Goal: Task Accomplishment & Management: Complete application form

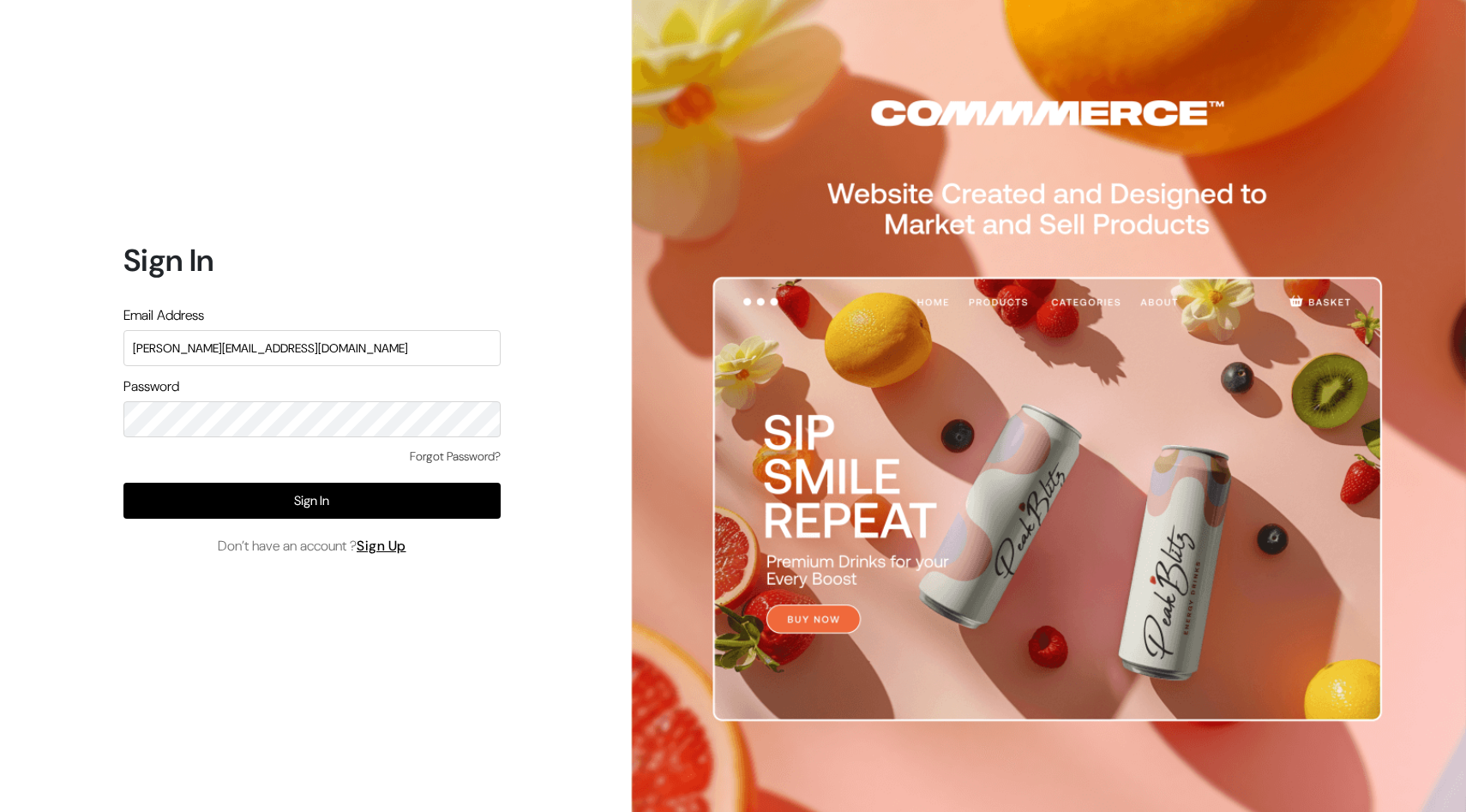
type input "[PERSON_NAME][EMAIL_ADDRESS][DOMAIN_NAME]"
click at [466, 453] on link "Forgot Password?" at bounding box center [456, 457] width 91 height 18
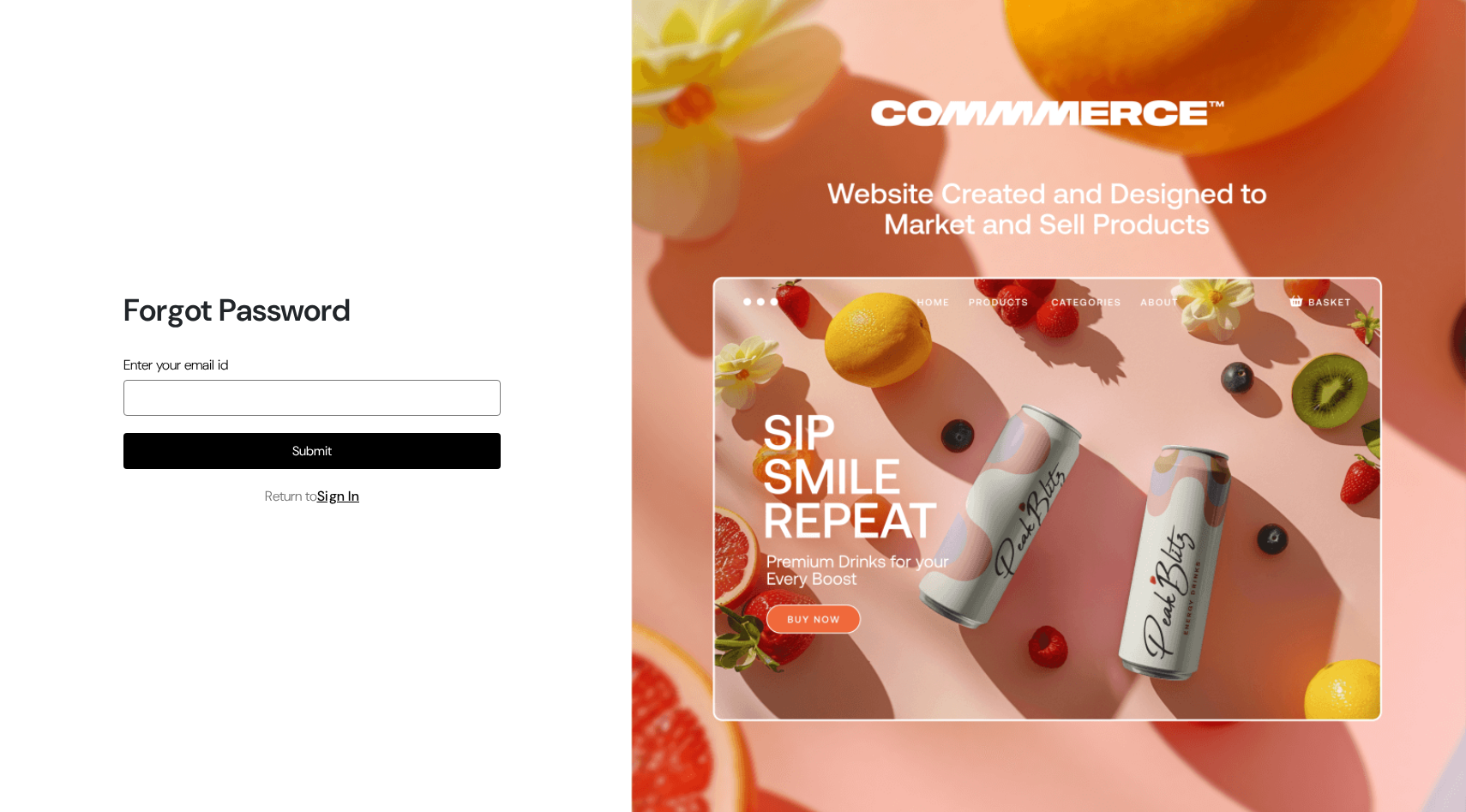
click at [368, 405] on input "email" at bounding box center [312, 397] width 377 height 36
type input "adarsh.31997@gmail.com"
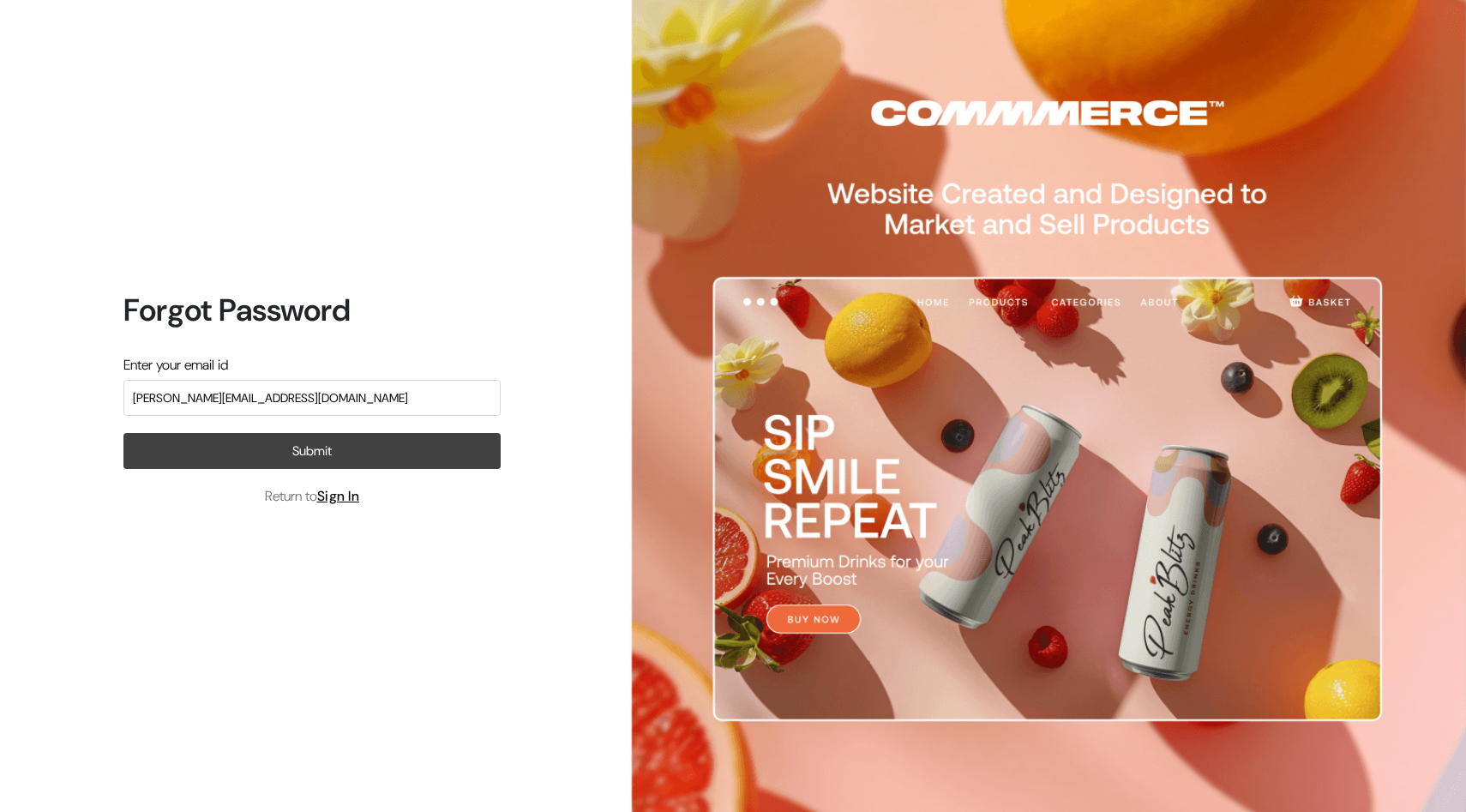
click at [330, 443] on button "Submit" at bounding box center [312, 451] width 377 height 36
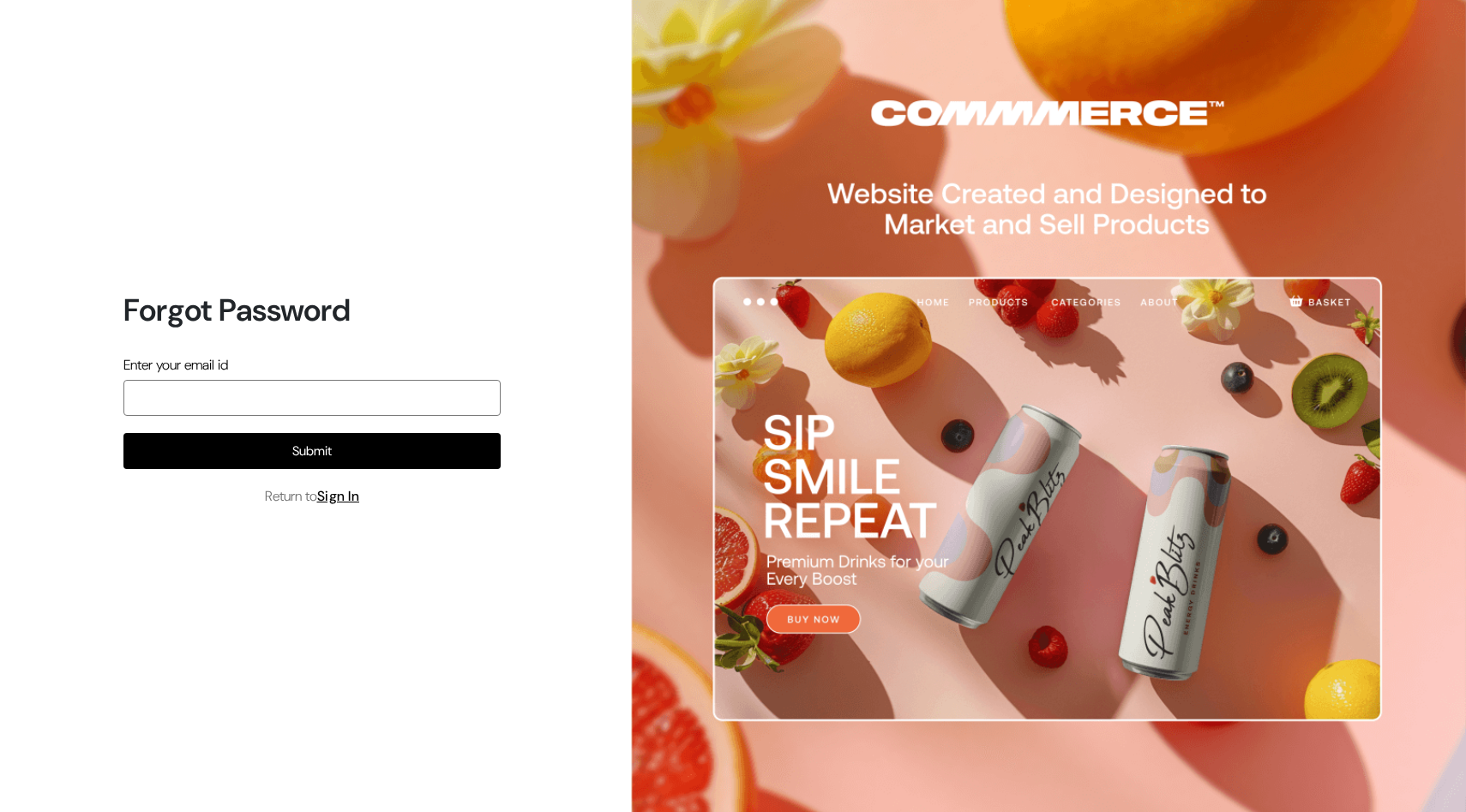
click at [253, 391] on input "email" at bounding box center [312, 397] width 377 height 36
type input "adarsh.31997@gmail.com"
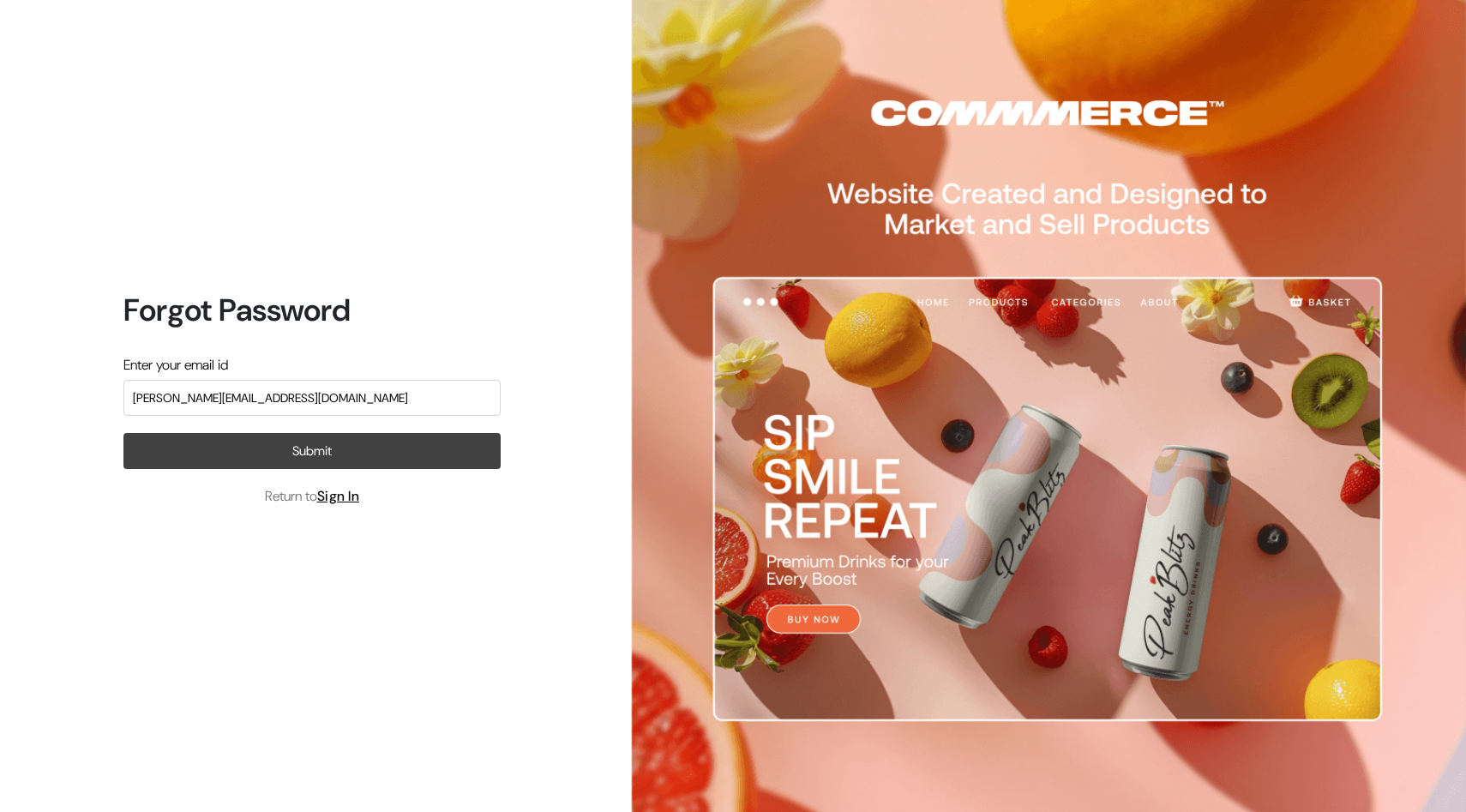
click at [275, 436] on button "Submit" at bounding box center [312, 451] width 377 height 36
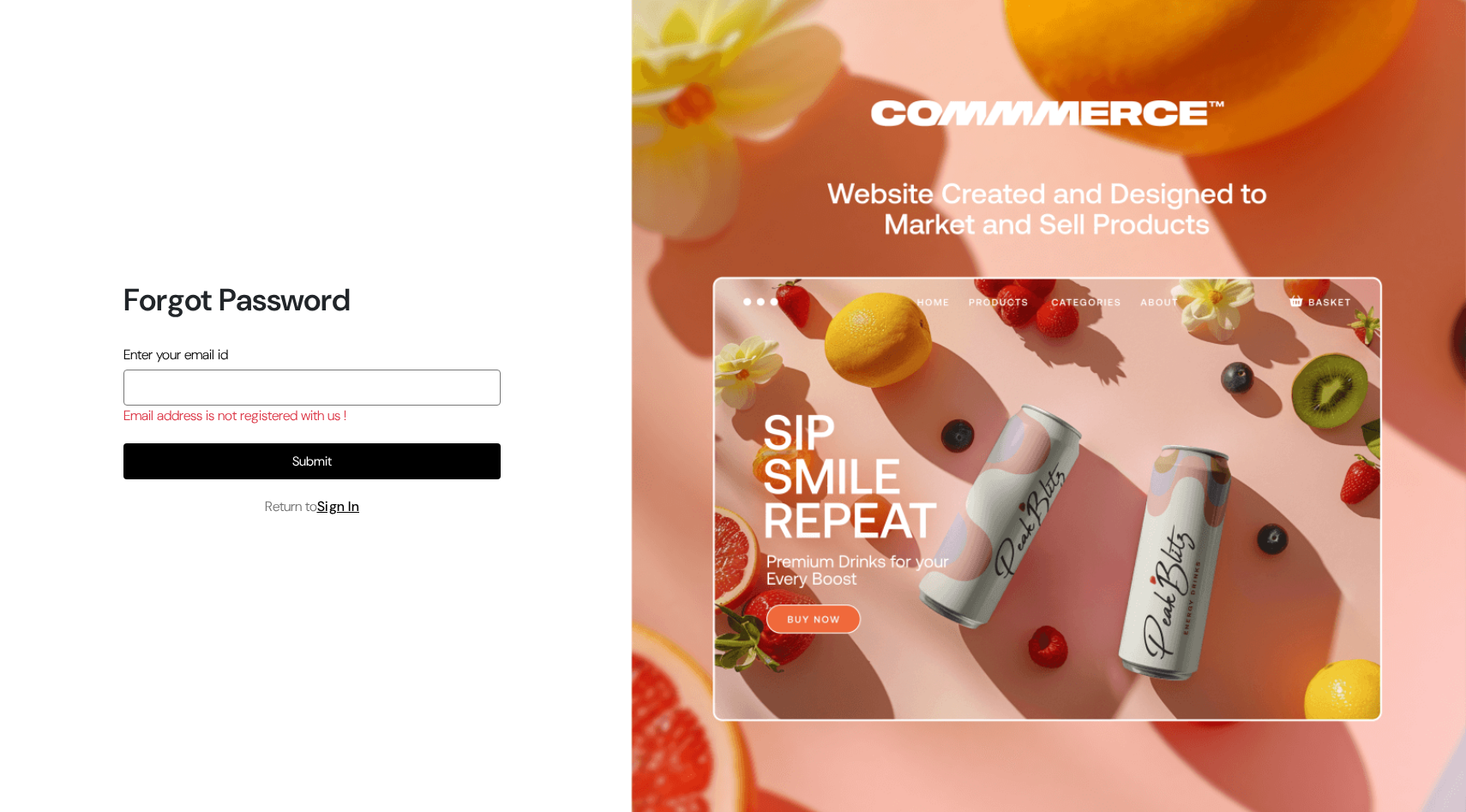
click at [299, 387] on input "email" at bounding box center [312, 387] width 377 height 36
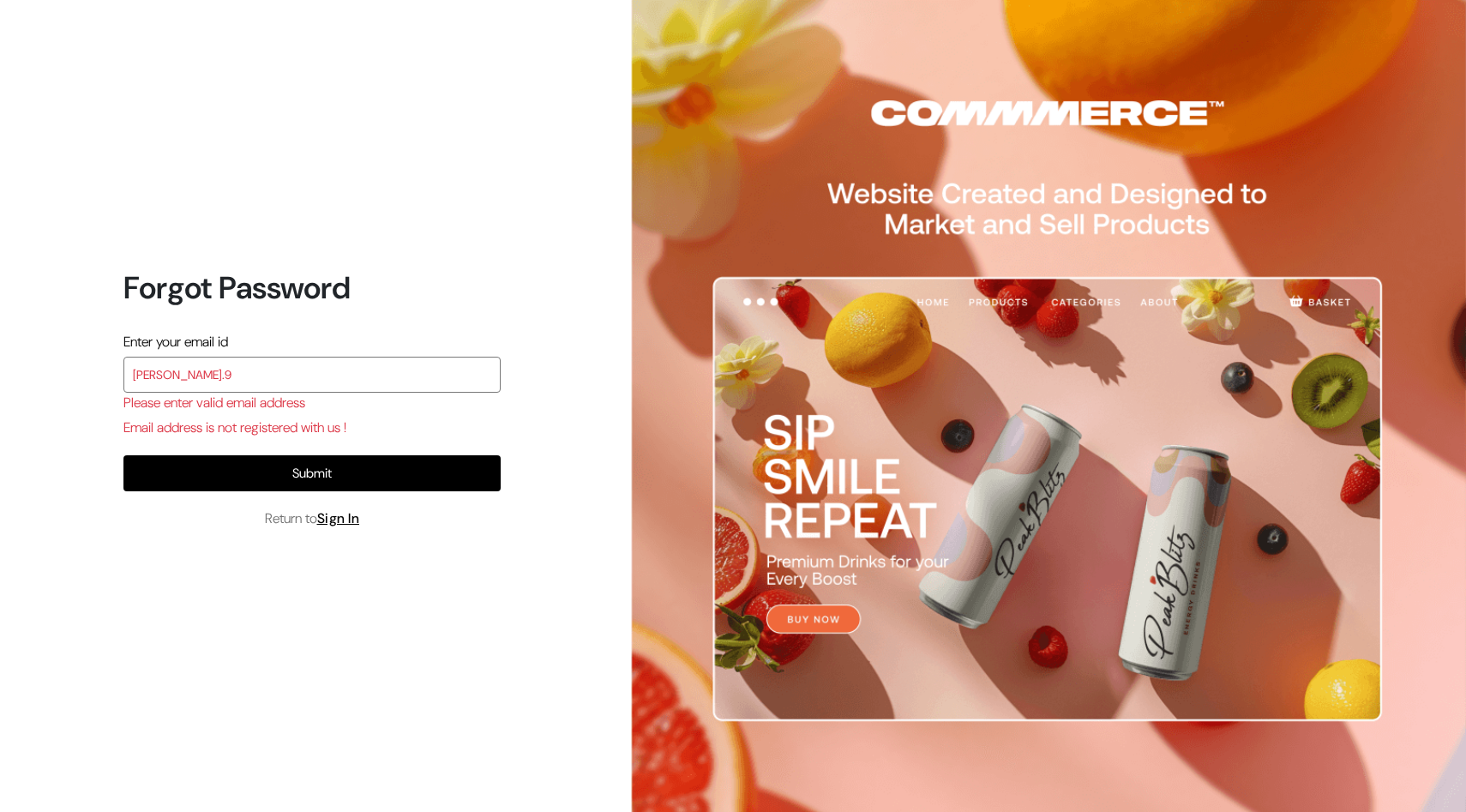
click at [274, 378] on input "adarsh.9" at bounding box center [312, 374] width 377 height 36
click at [273, 376] on input "adarsh.9" at bounding box center [312, 374] width 377 height 36
type input "a"
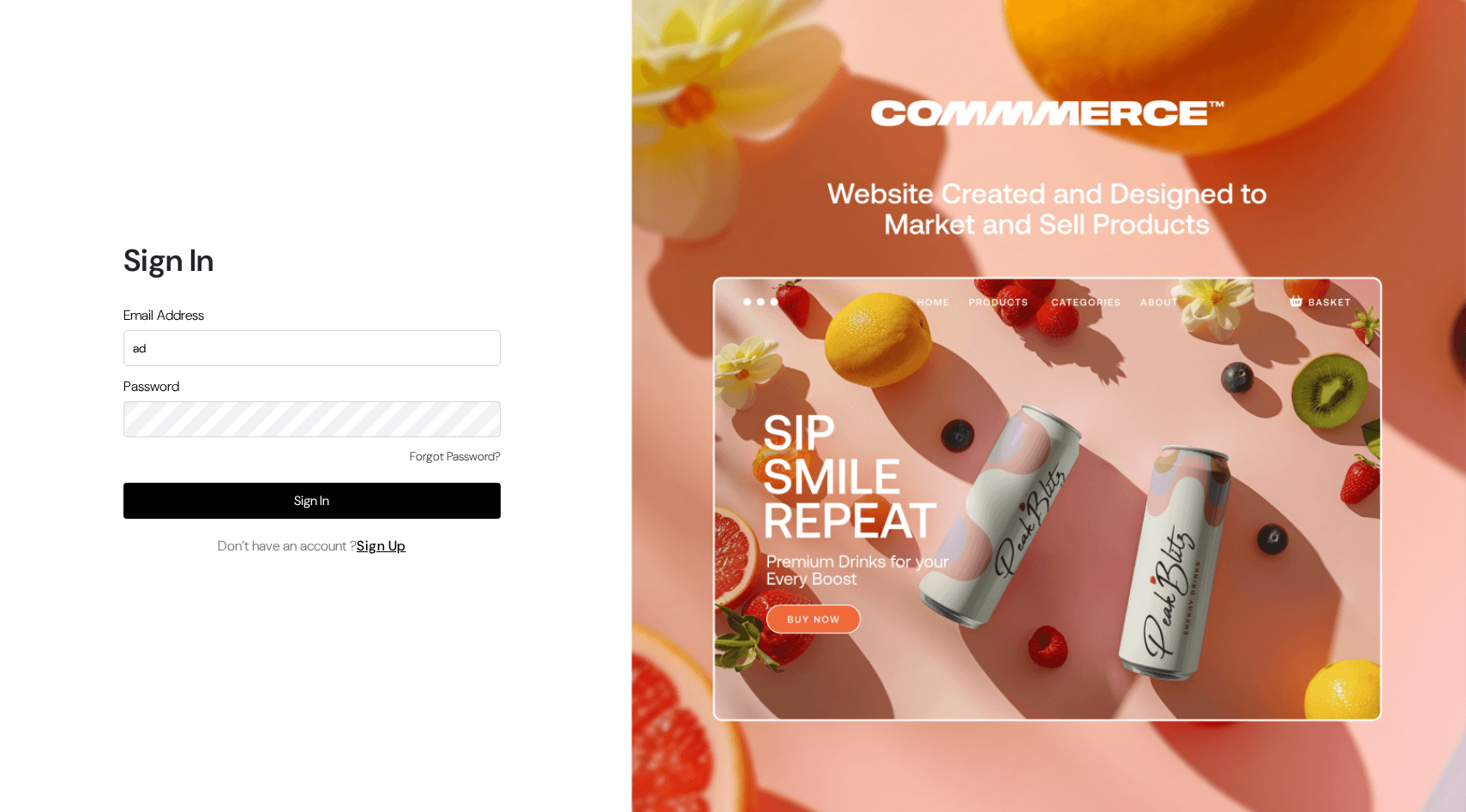
type input "a"
click at [399, 549] on link "Sign Up" at bounding box center [381, 545] width 50 height 18
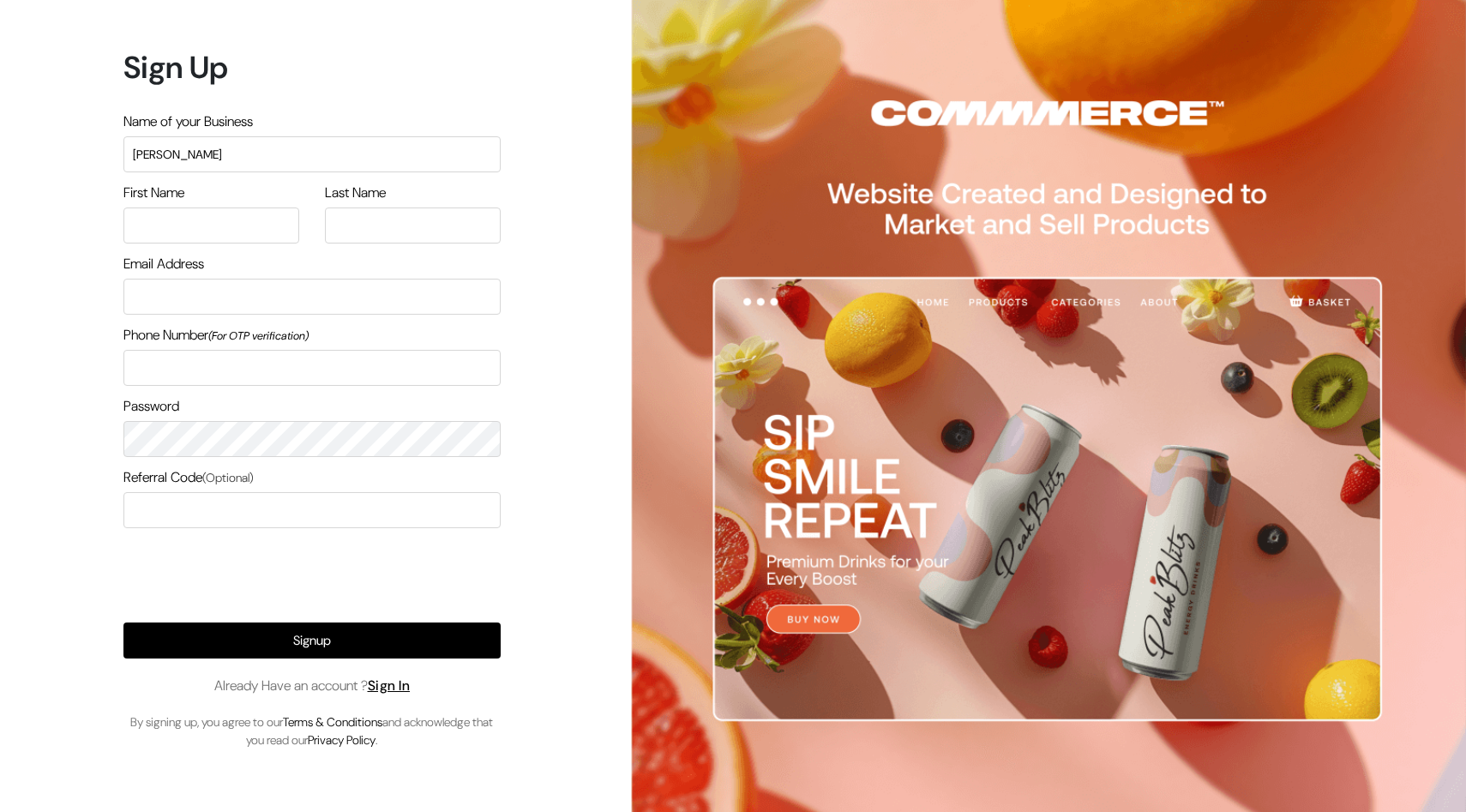
type input "[PERSON_NAME]"
click at [231, 218] on input "text" at bounding box center [211, 225] width 176 height 36
type input "Adarsh"
click at [372, 223] on input "text" at bounding box center [412, 225] width 176 height 36
click at [374, 219] on input "Thanakraj" at bounding box center [412, 225] width 176 height 36
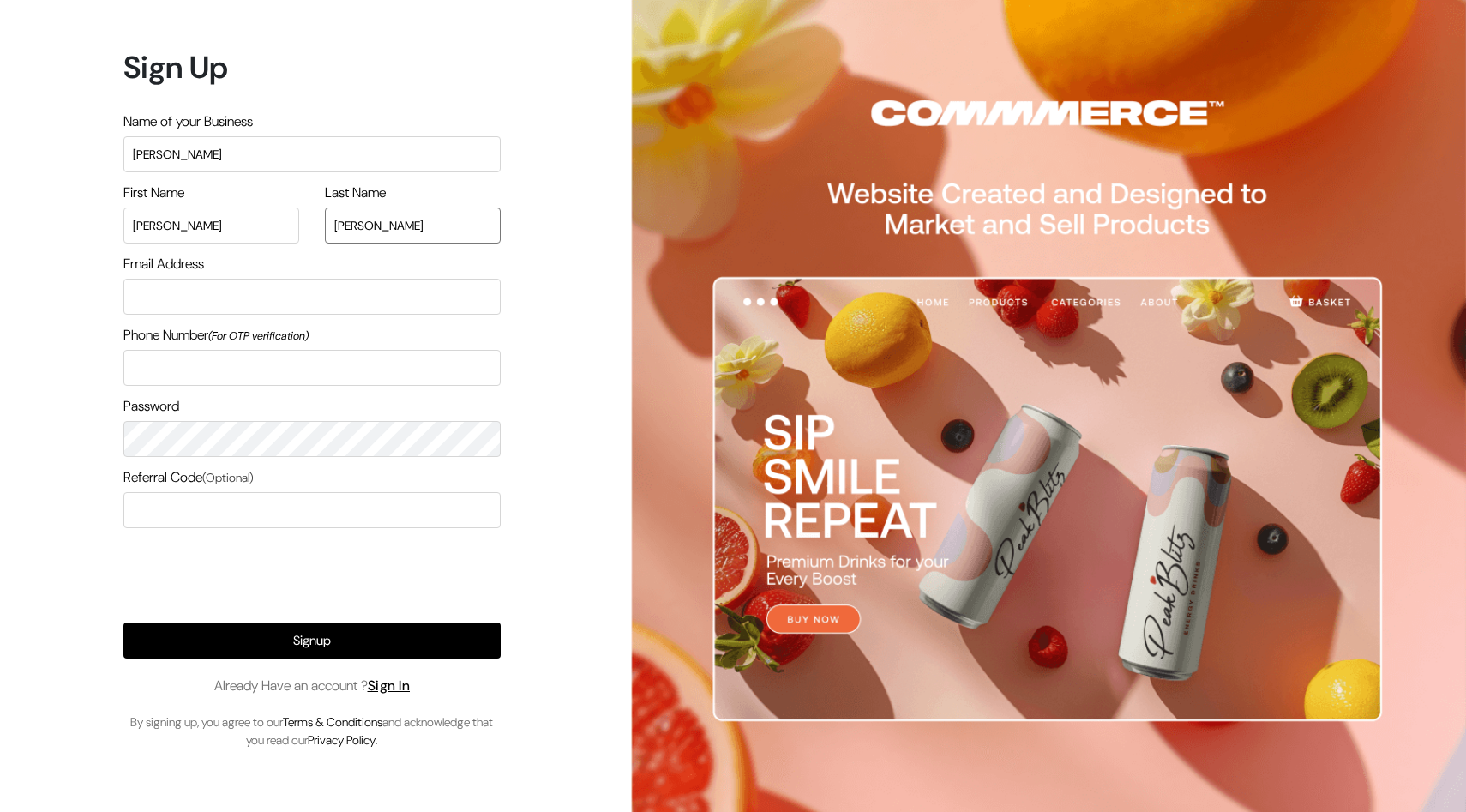
type input "Thanakaraj"
click at [298, 297] on input "email" at bounding box center [312, 296] width 377 height 36
type input "adarsh.31997@gmail.com"
click at [306, 361] on input "text" at bounding box center [312, 367] width 377 height 36
type input "9035430945"
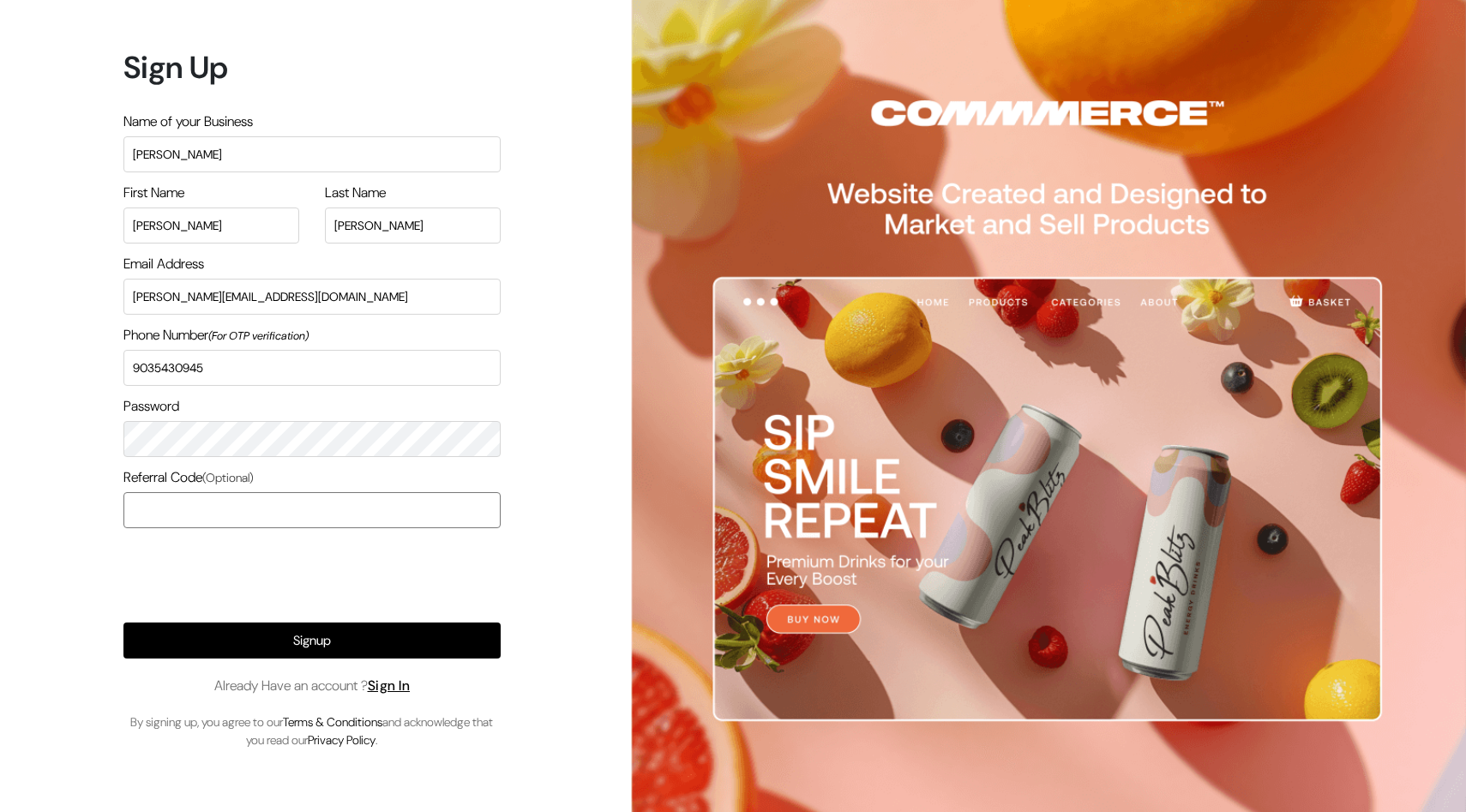
click at [223, 503] on input "text" at bounding box center [312, 510] width 377 height 36
click at [291, 643] on button "Signup" at bounding box center [312, 640] width 377 height 36
